Goal: Task Accomplishment & Management: Use online tool/utility

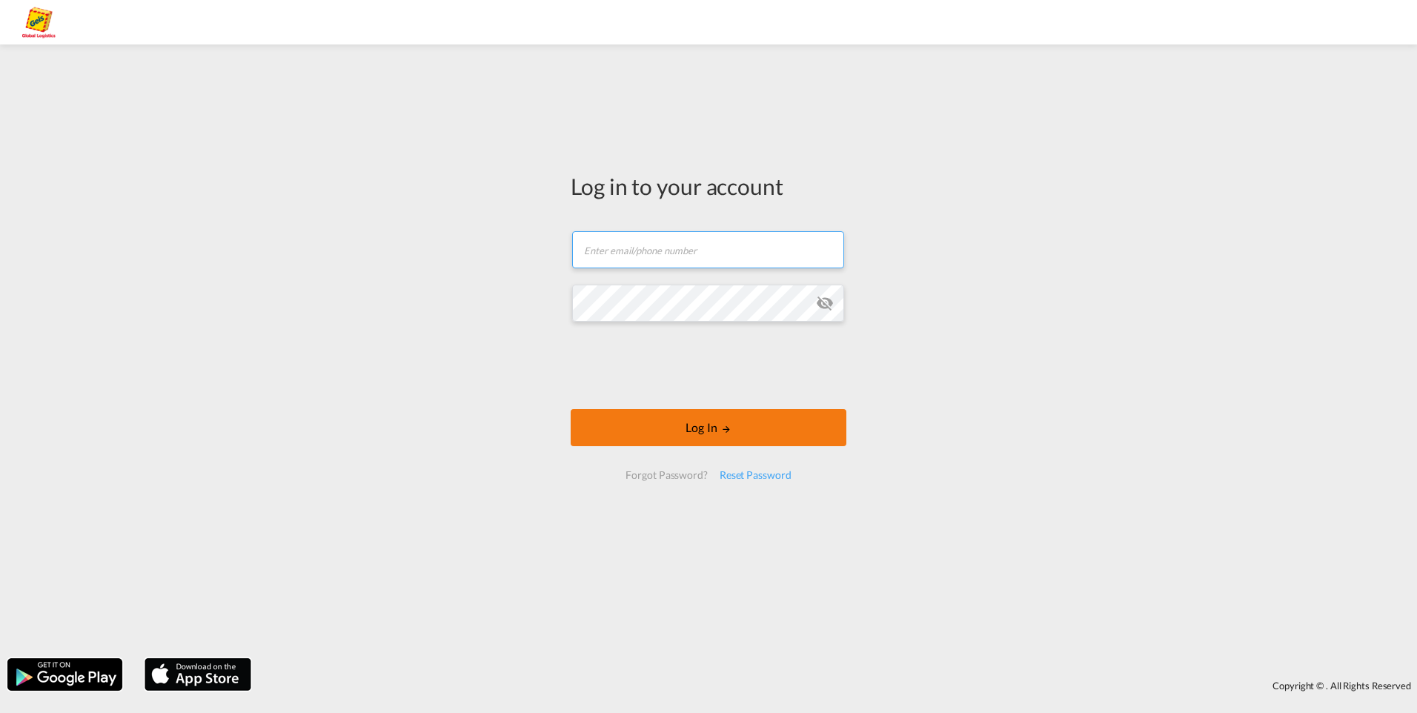
type input "[EMAIL_ADDRESS][PERSON_NAME][DOMAIN_NAME]"
click at [772, 434] on button "Log In" at bounding box center [709, 427] width 276 height 37
